Goal: Navigation & Orientation: Find specific page/section

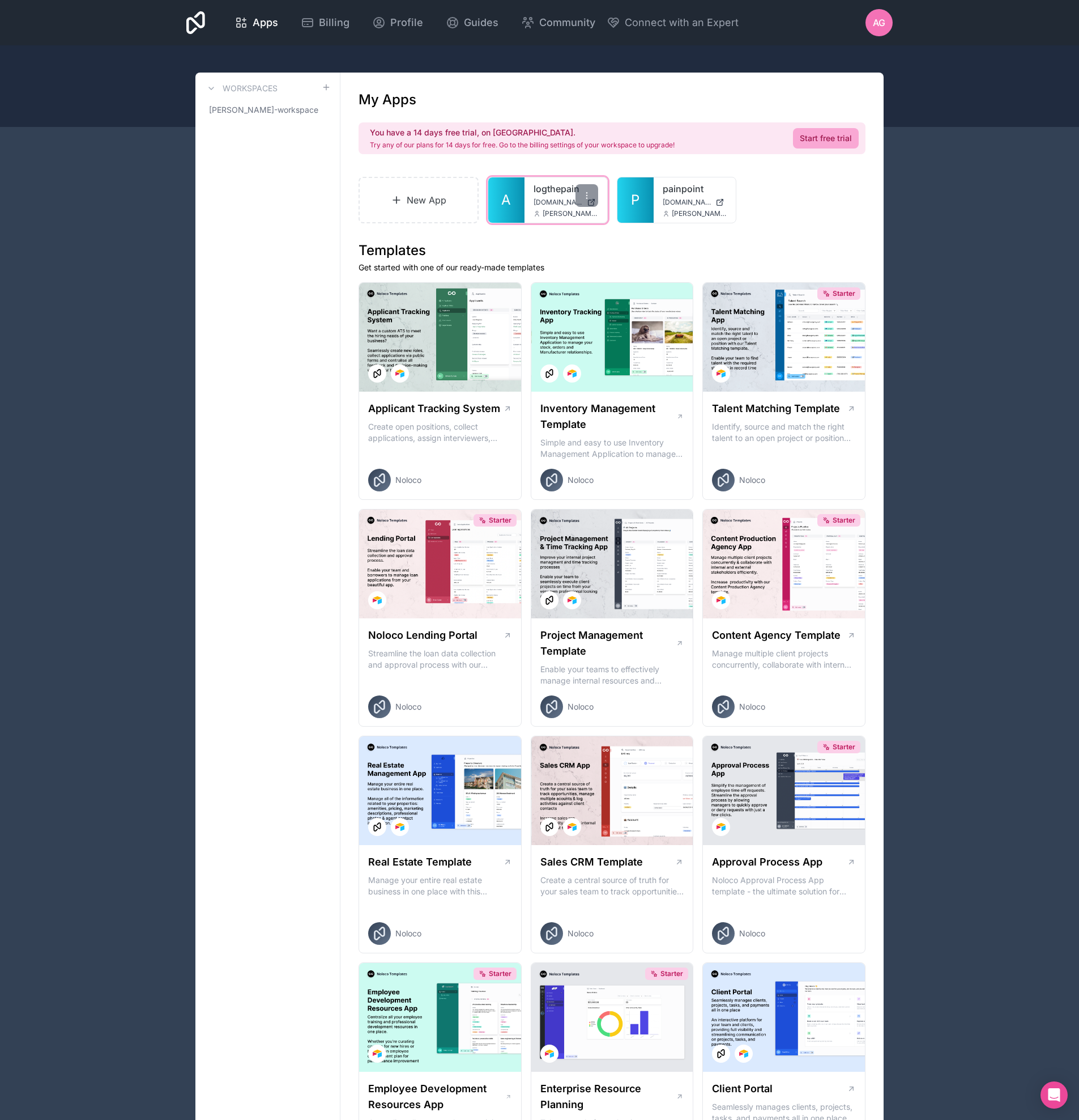
click at [510, 200] on span "A" at bounding box center [506, 199] width 9 height 18
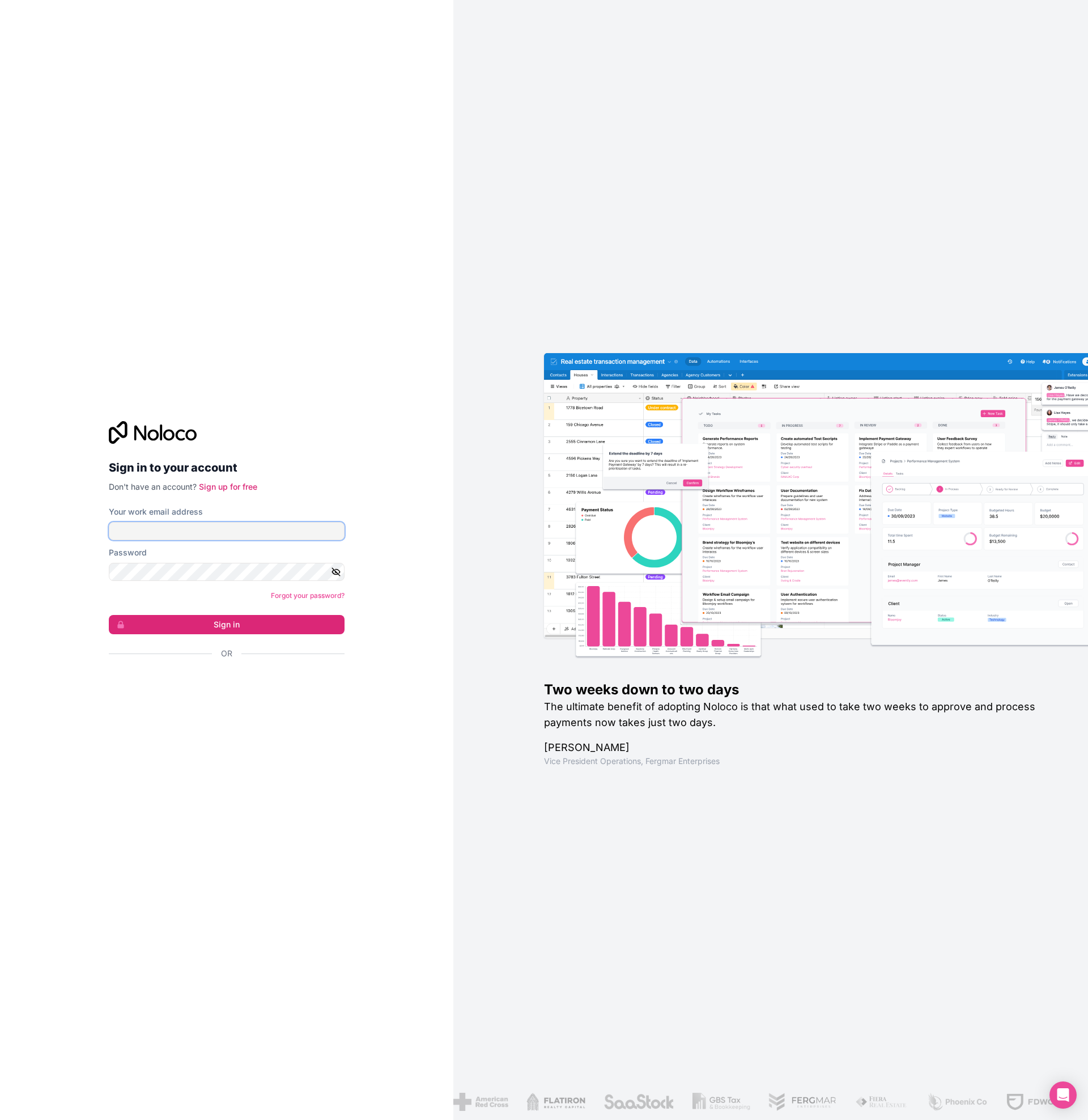
type input "**********"
click at [230, 627] on button "Sign in" at bounding box center [227, 624] width 236 height 19
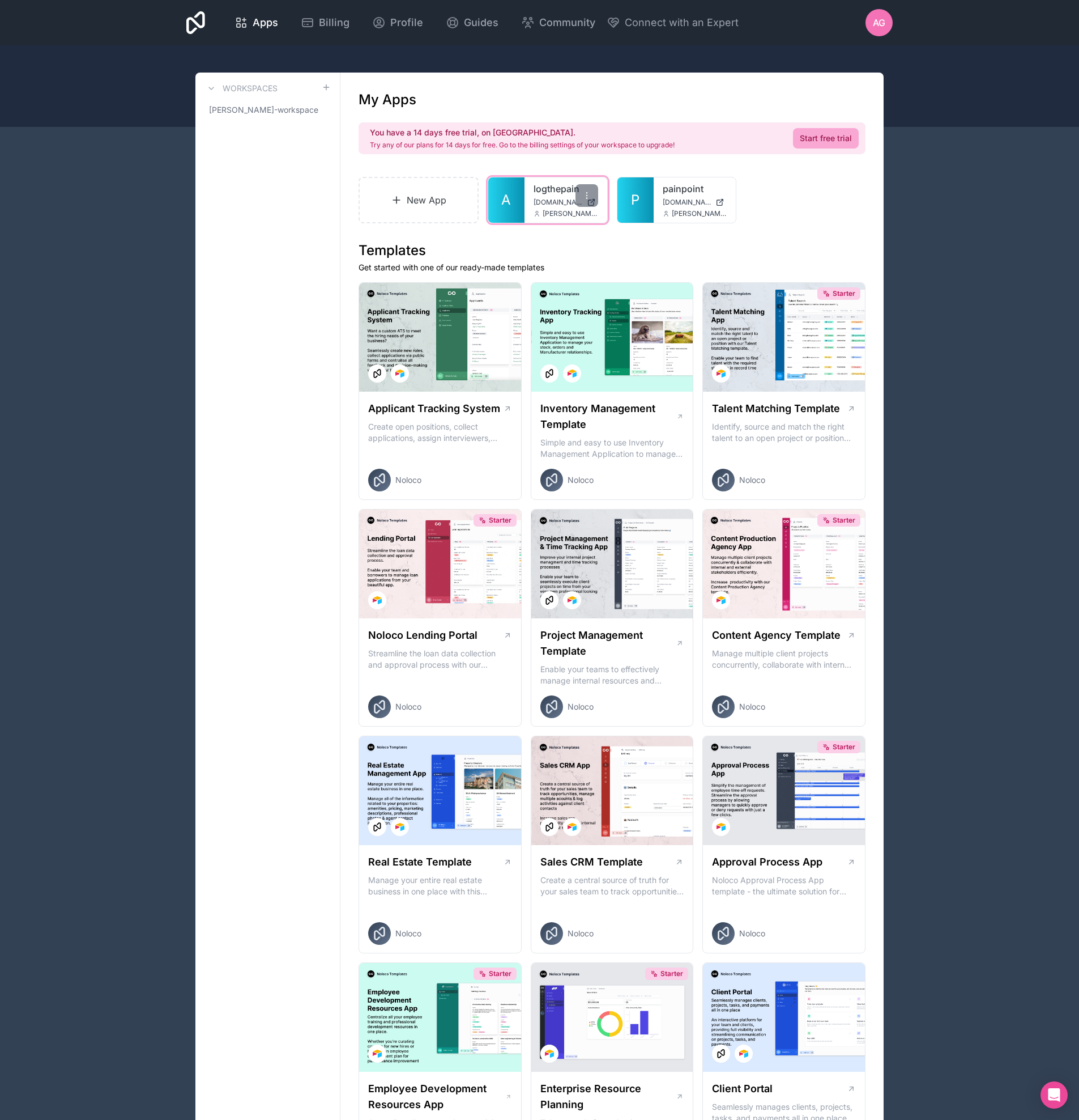
click at [544, 198] on span "[DOMAIN_NAME]" at bounding box center [557, 203] width 49 height 9
click at [544, 249] on h1 "Templates" at bounding box center [612, 250] width 507 height 18
click at [525, 248] on h1 "Templates" at bounding box center [612, 250] width 507 height 18
click at [586, 198] on icon at bounding box center [586, 198] width 1 height 1
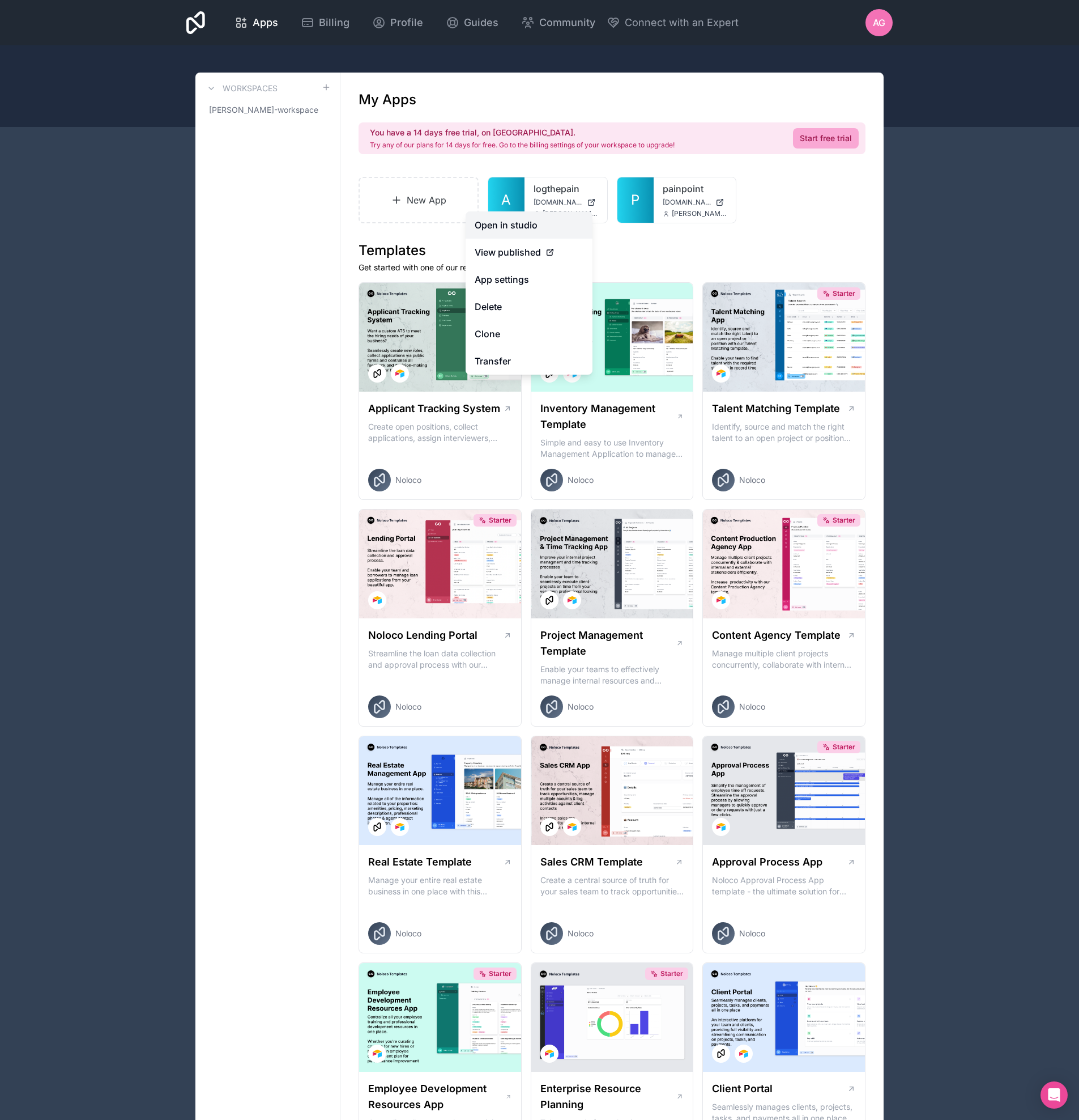
click at [522, 226] on link "Open in studio" at bounding box center [529, 224] width 127 height 27
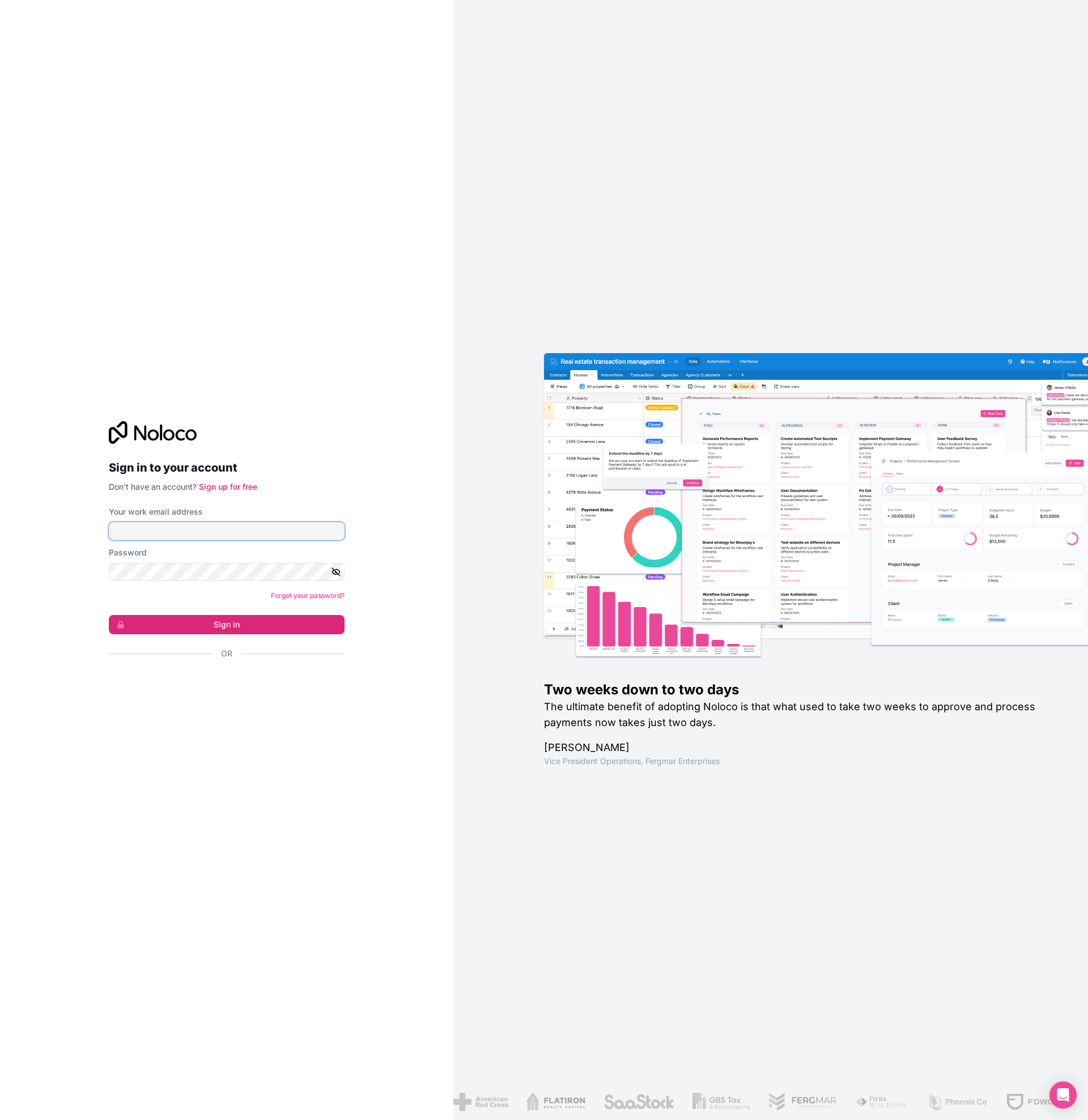
type input "**********"
click at [246, 625] on button "Sign in" at bounding box center [227, 624] width 236 height 19
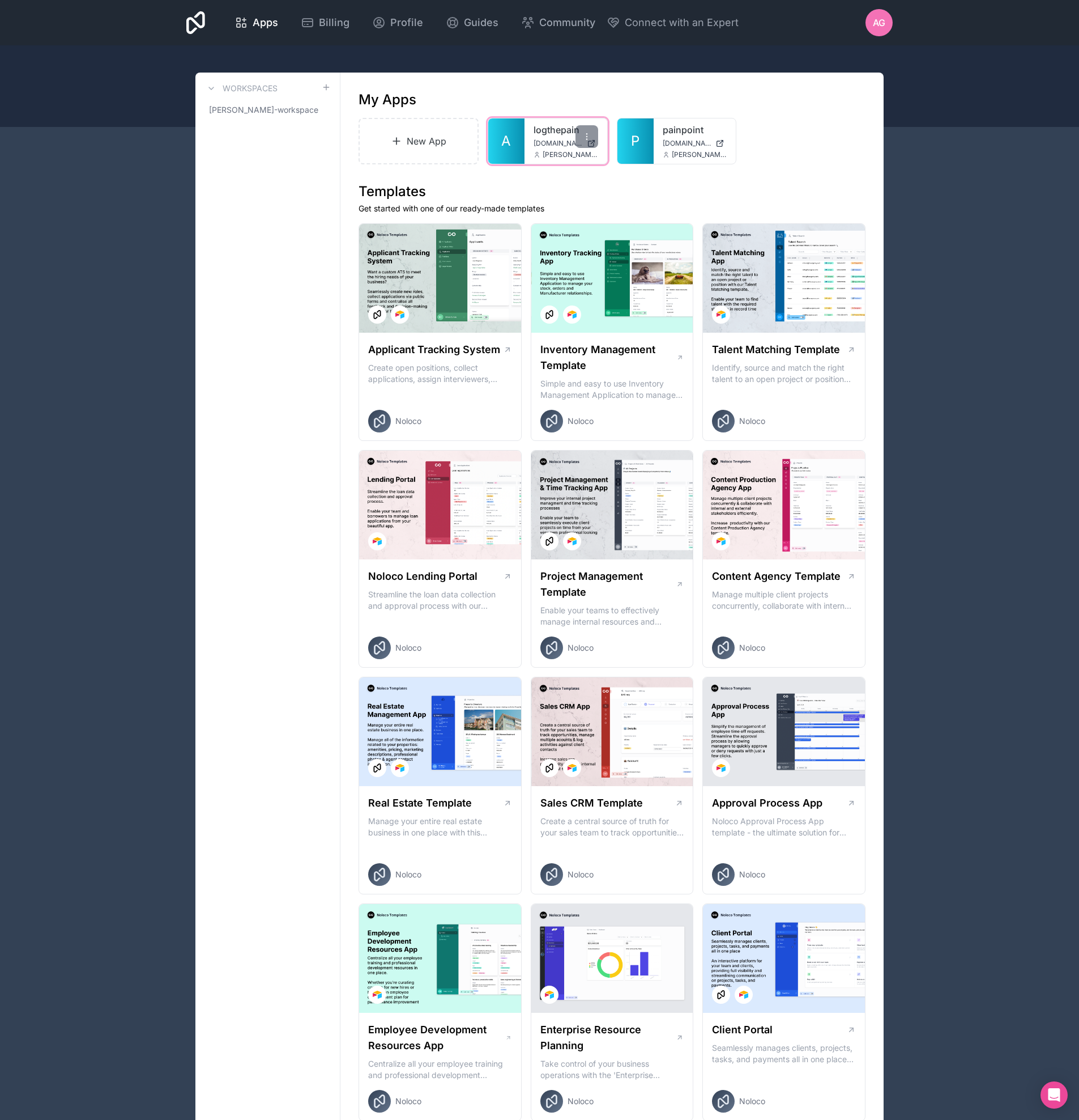
click at [534, 134] on link "logthepain" at bounding box center [565, 129] width 65 height 13
